Goal: Find specific page/section: Find specific page/section

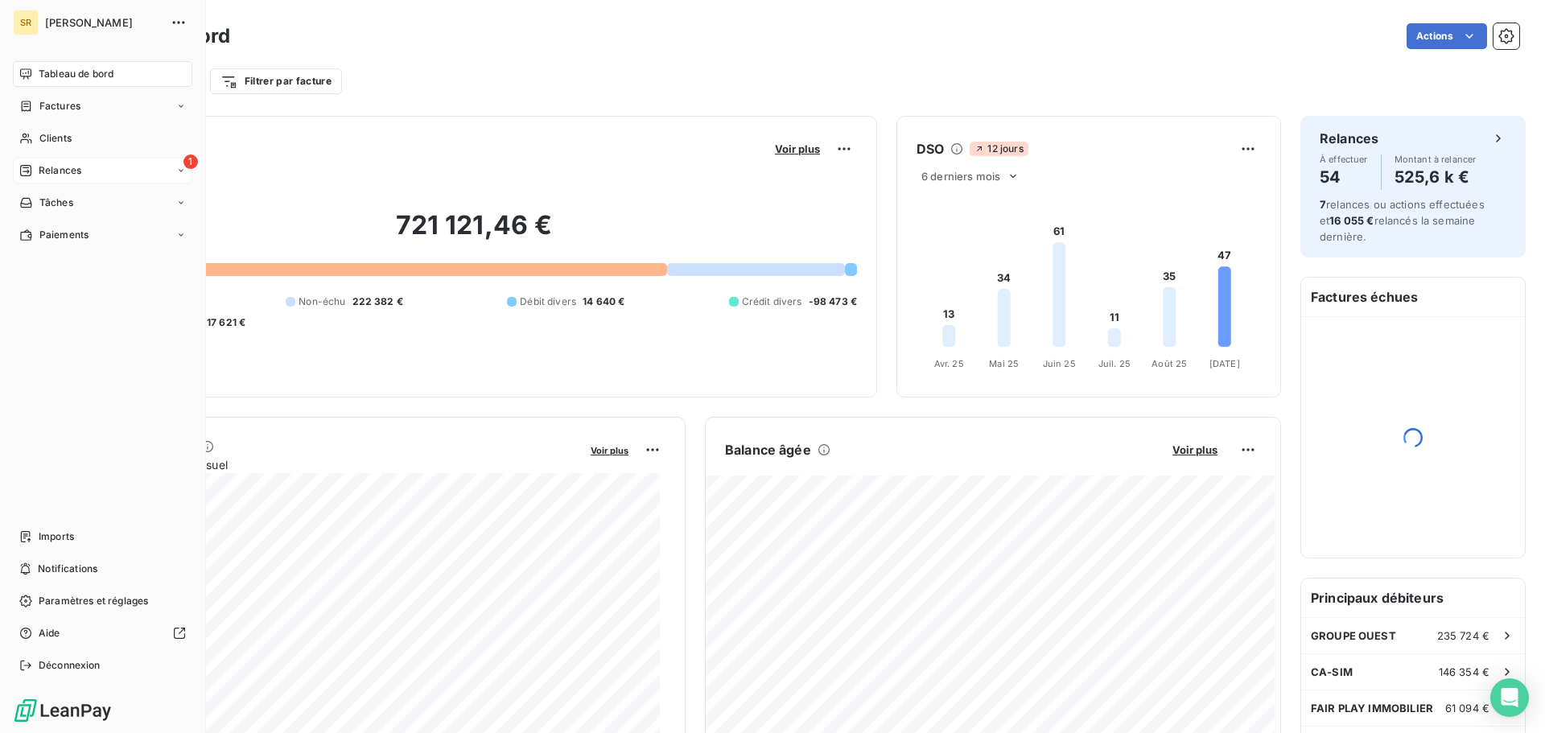
click at [51, 176] on span "Relances" at bounding box center [60, 170] width 43 height 14
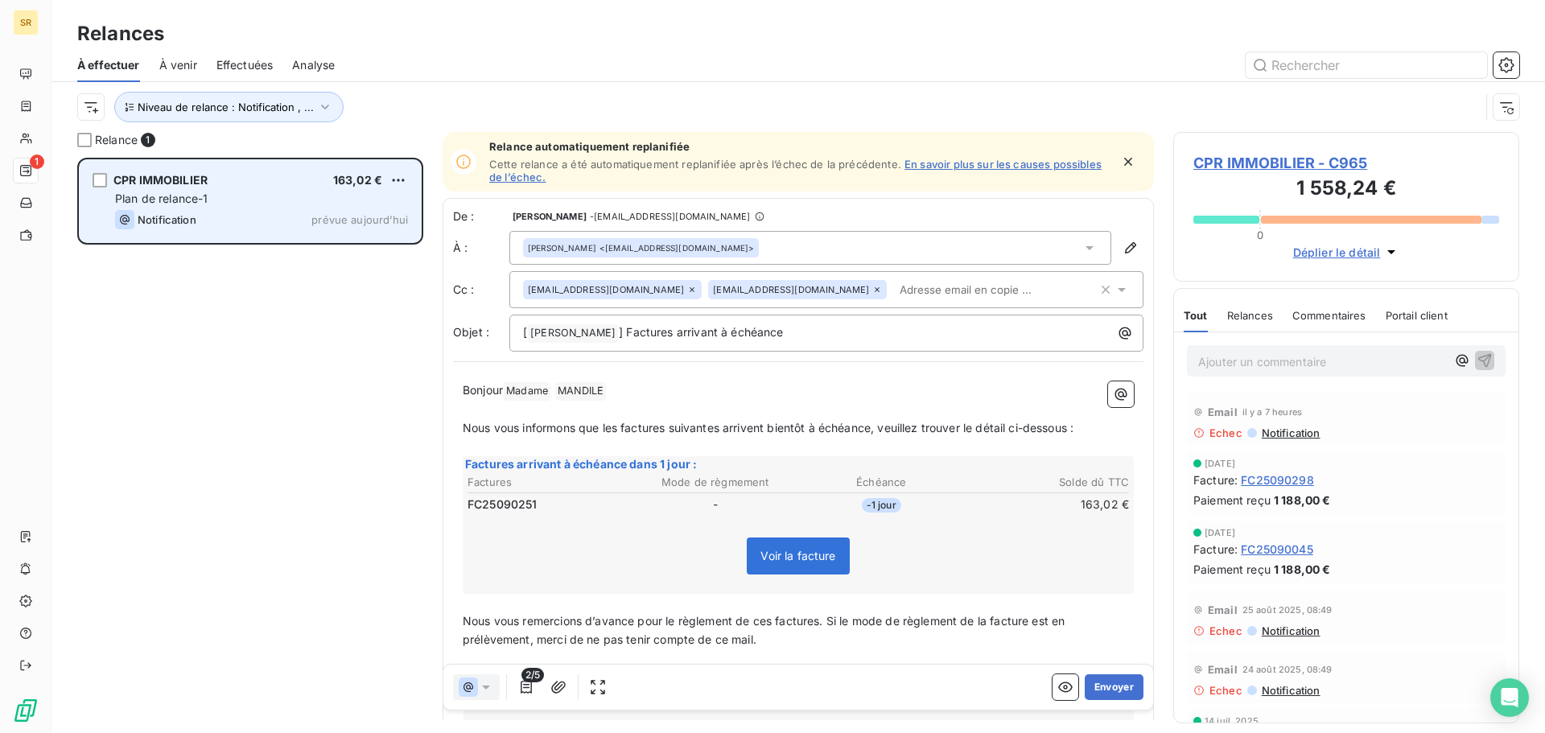
scroll to position [563, 334]
click at [219, 210] on div "Notification prévue [DATE]" at bounding box center [261, 219] width 293 height 19
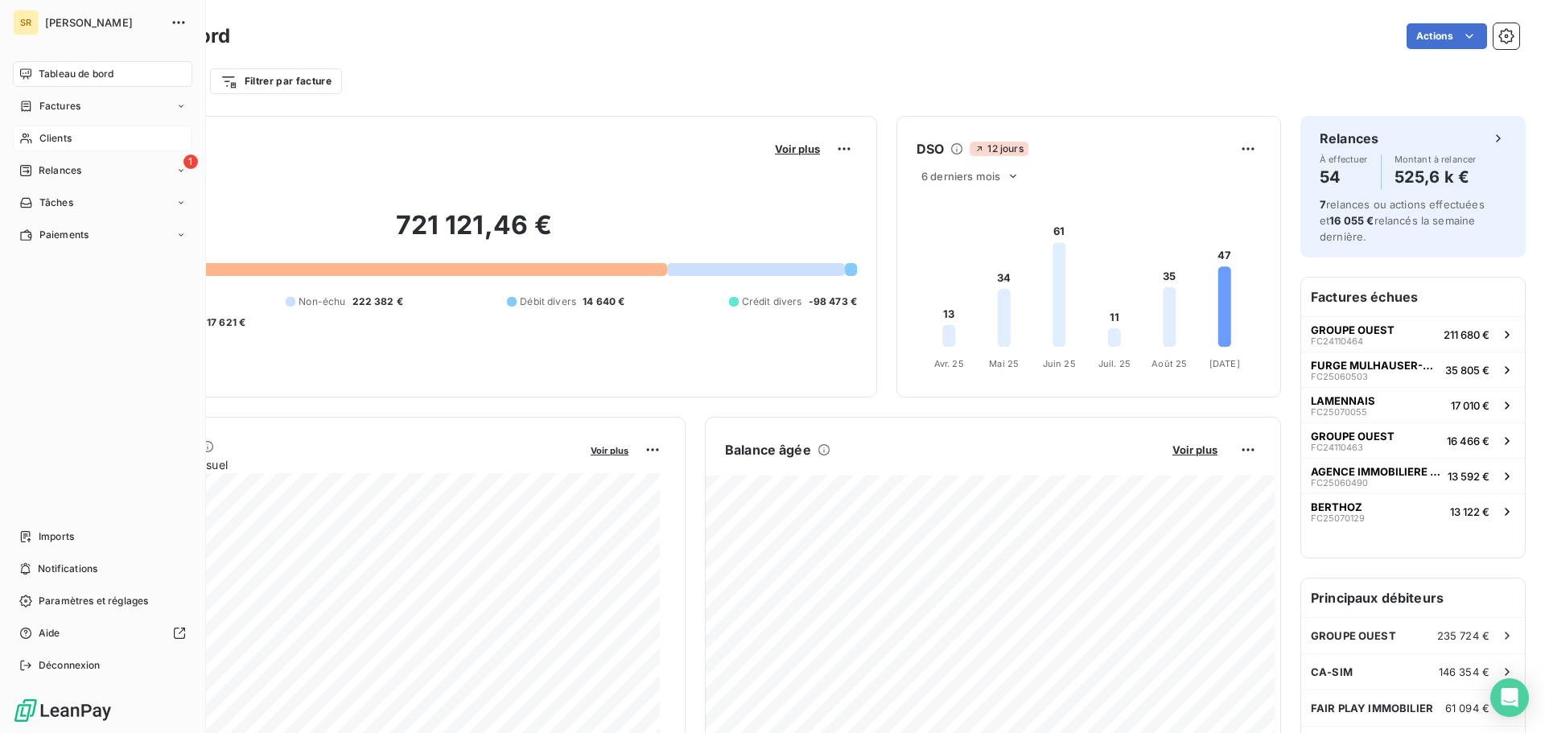
click at [62, 143] on span "Clients" at bounding box center [55, 138] width 32 height 14
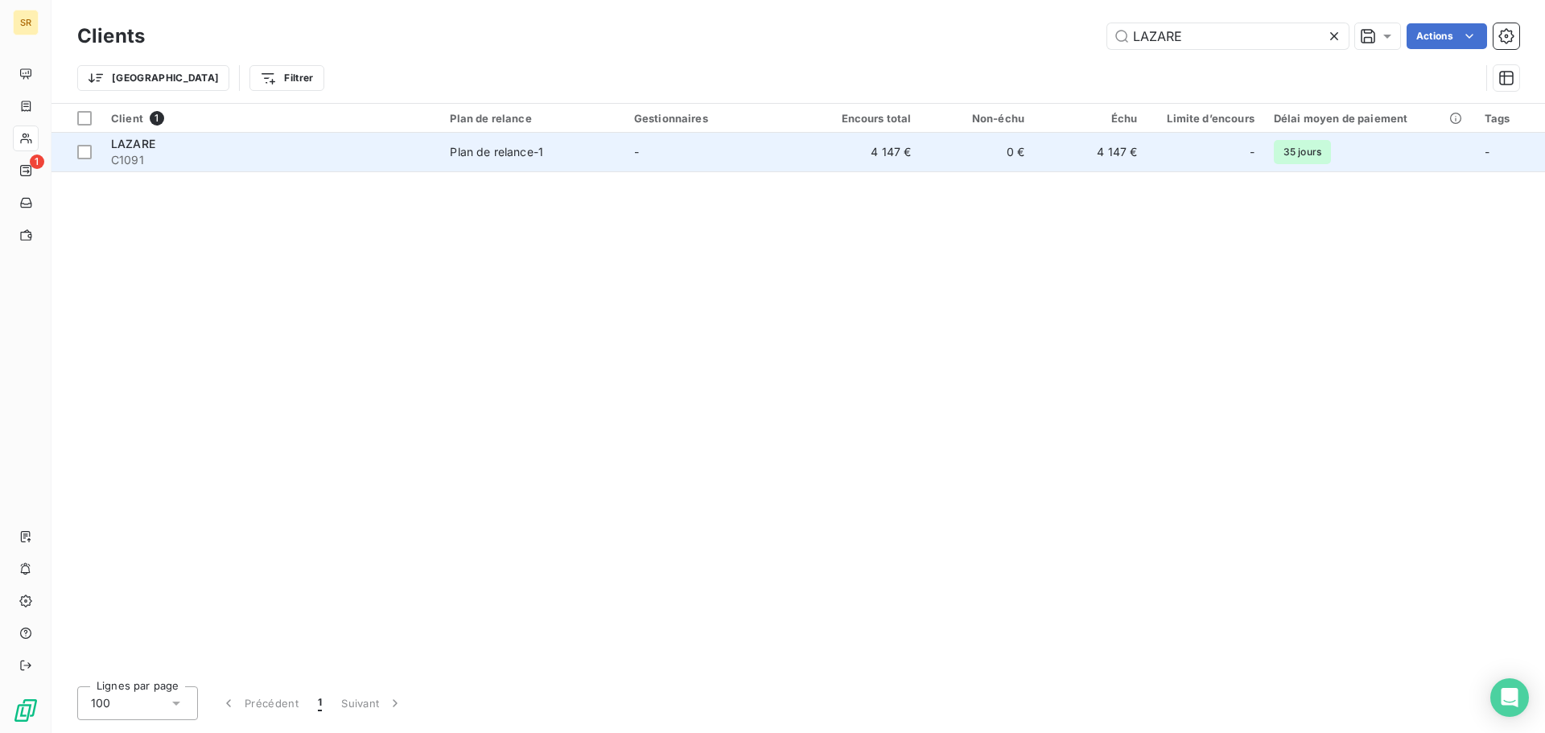
type input "LAZARE"
click at [155, 152] on span "C1091" at bounding box center [270, 160] width 319 height 16
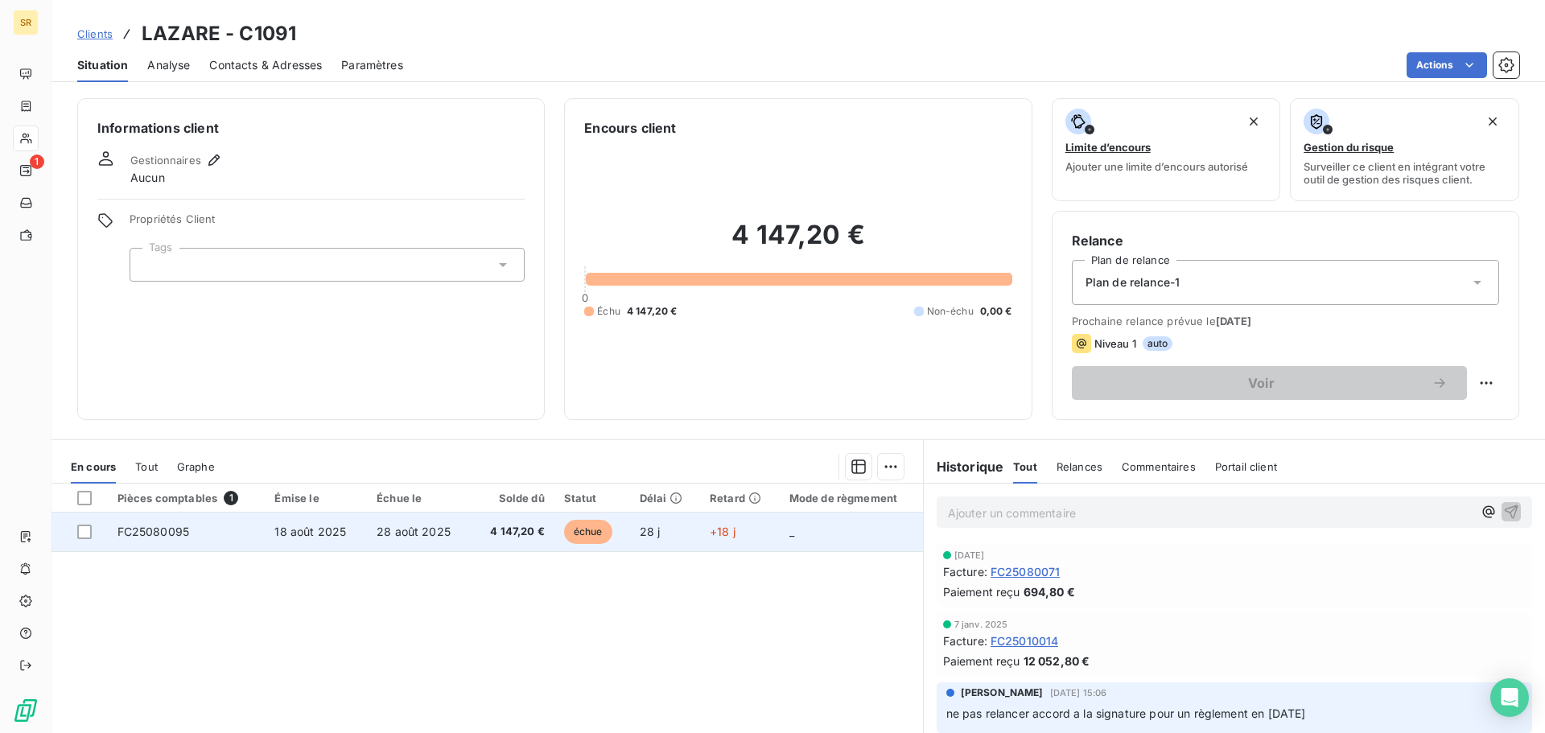
click at [401, 529] on span "28 août 2025" at bounding box center [414, 532] width 74 height 14
click at [180, 525] on span "FC25080095" at bounding box center [153, 532] width 72 height 14
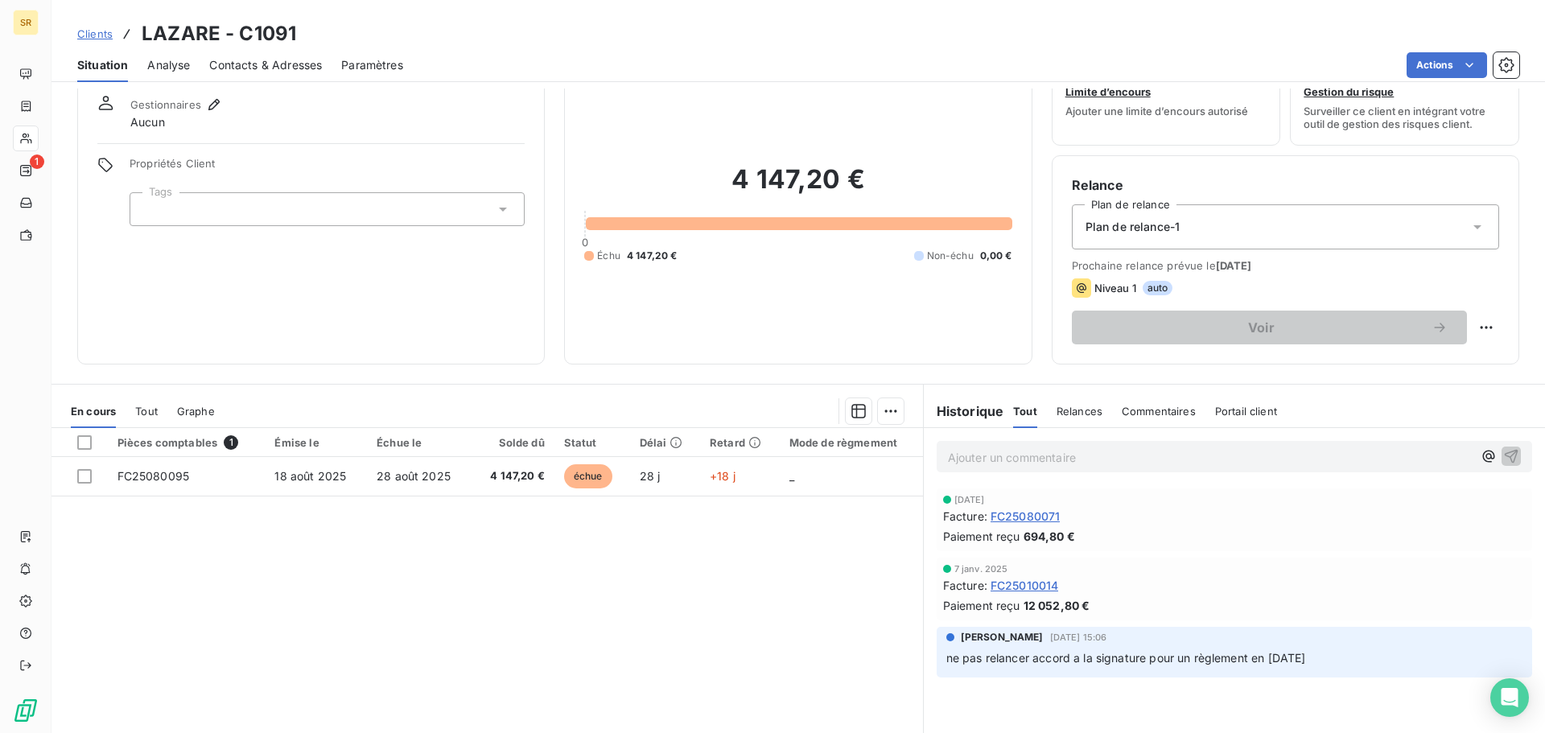
scroll to position [80, 0]
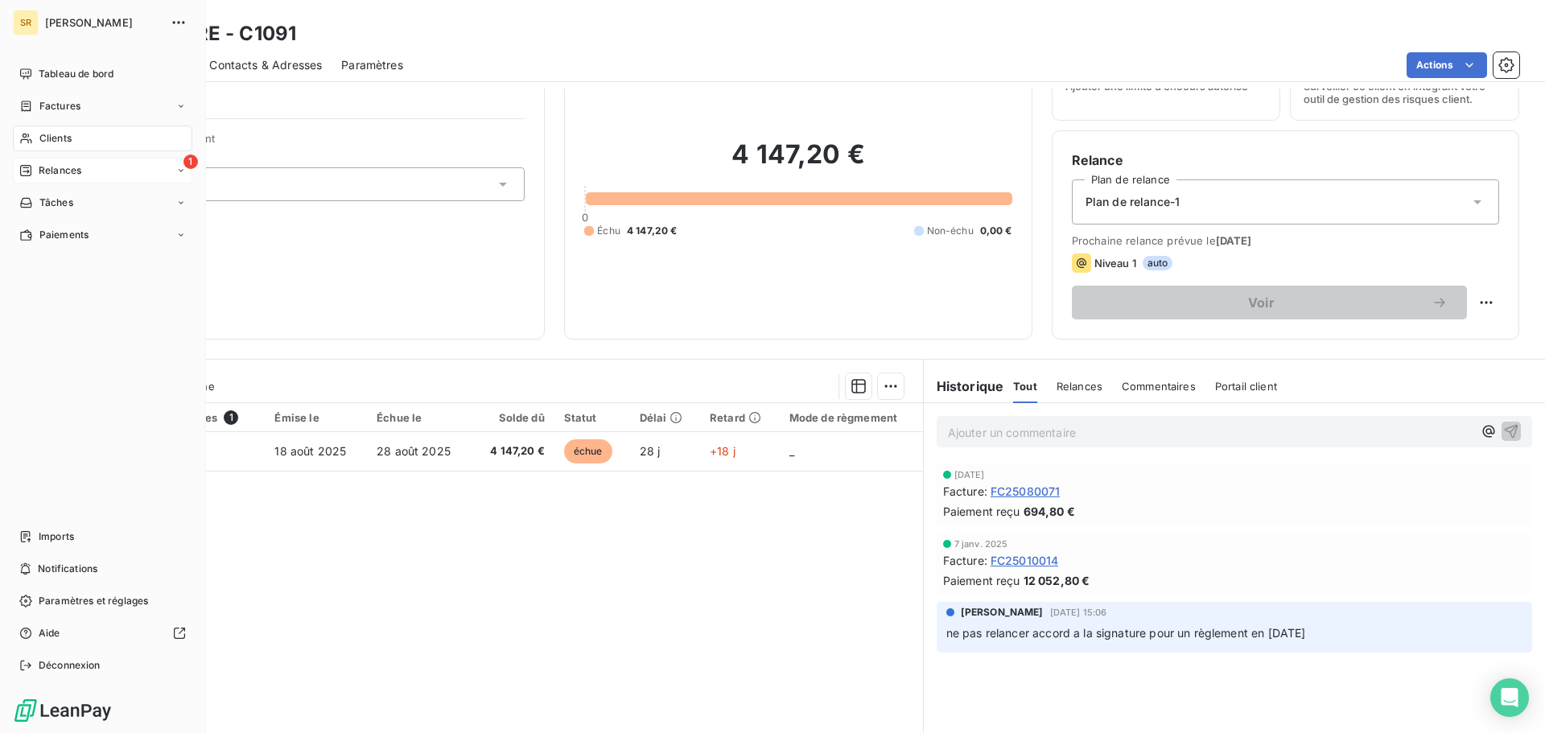
click at [47, 174] on span "Relances" at bounding box center [60, 170] width 43 height 14
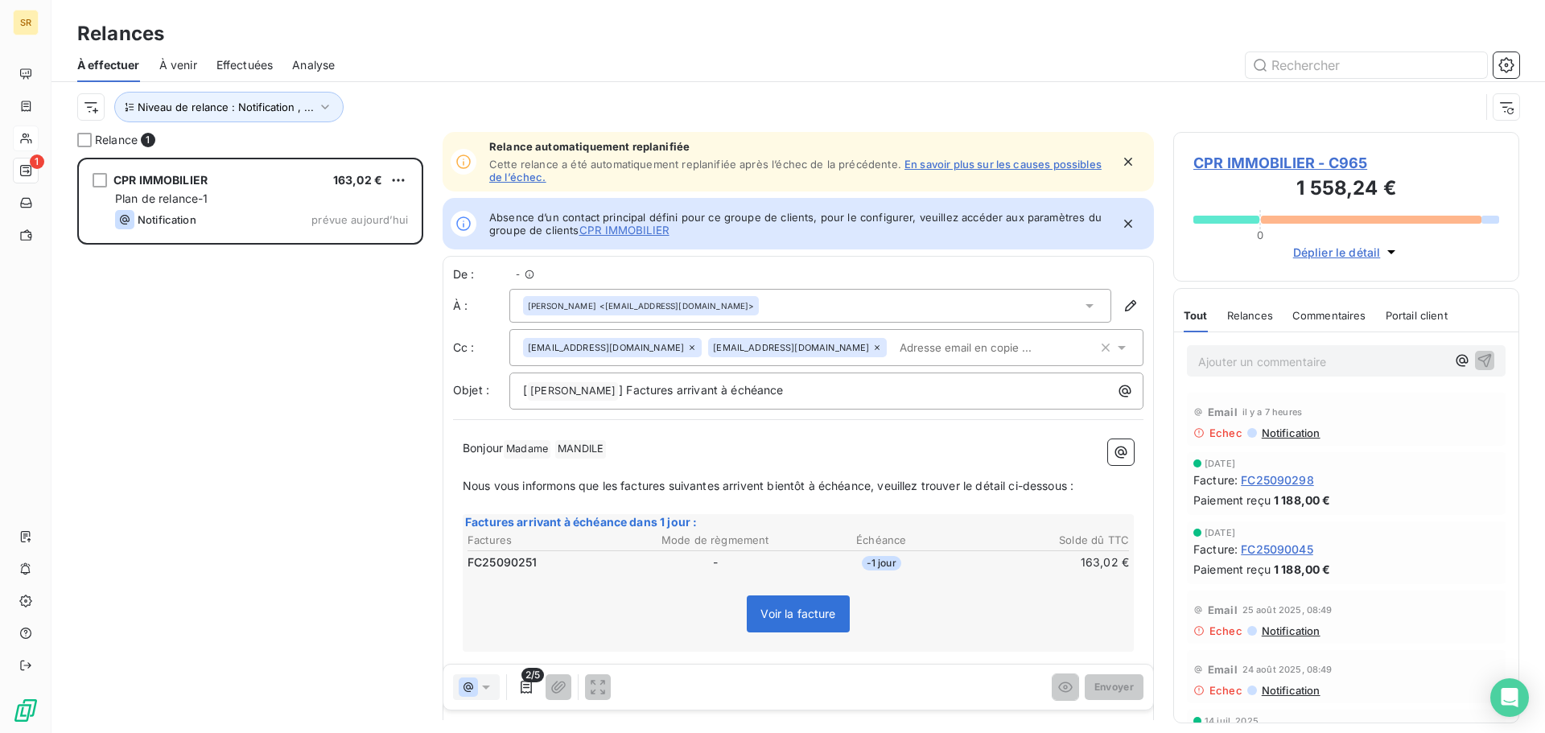
scroll to position [13, 13]
